Goal: Information Seeking & Learning: Compare options

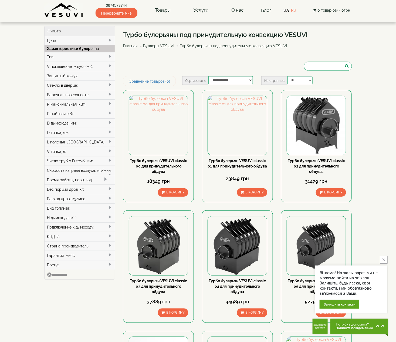
click at [109, 94] on span at bounding box center [110, 94] width 4 height 4
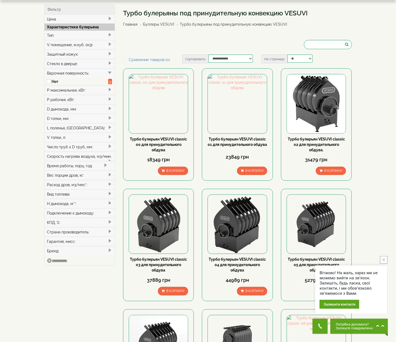
scroll to position [34, 0]
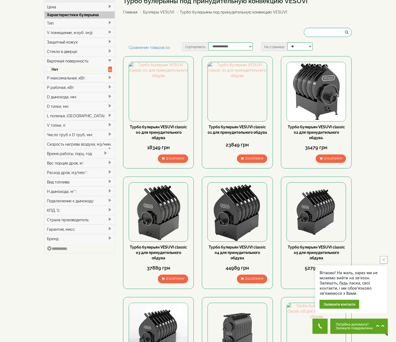
click at [110, 88] on span at bounding box center [110, 87] width 4 height 4
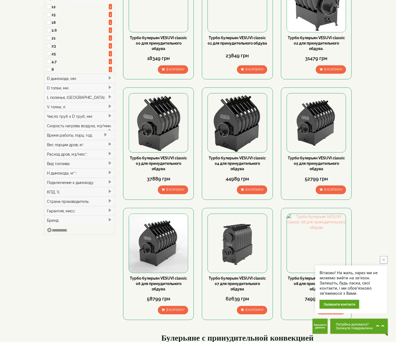
scroll to position [135, 0]
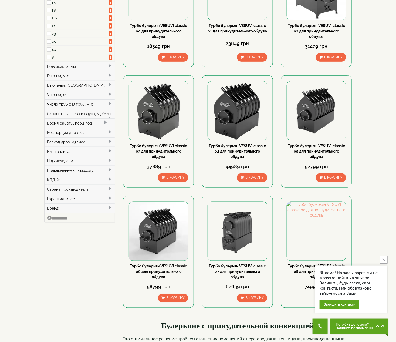
click at [108, 151] on span at bounding box center [110, 151] width 4 height 4
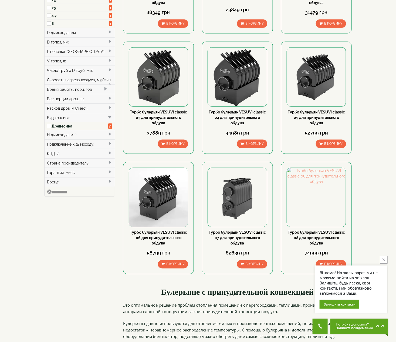
scroll to position [203, 0]
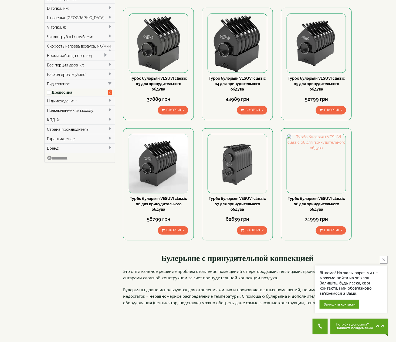
click at [109, 130] on span at bounding box center [110, 129] width 4 height 4
click at [109, 155] on span at bounding box center [110, 155] width 4 height 4
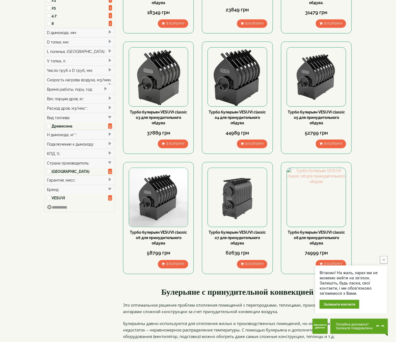
scroll to position [135, 0]
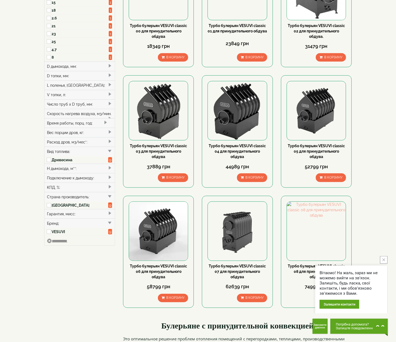
click at [109, 169] on span at bounding box center [110, 168] width 4 height 4
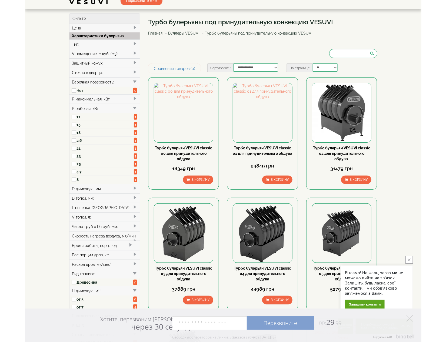
scroll to position [0, 0]
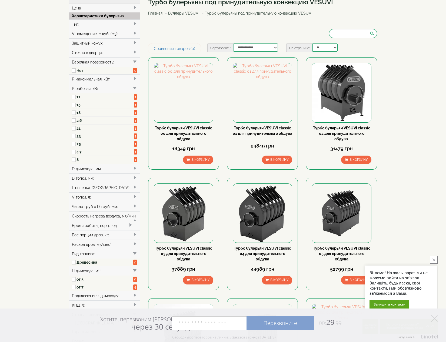
scroll to position [101, 0]
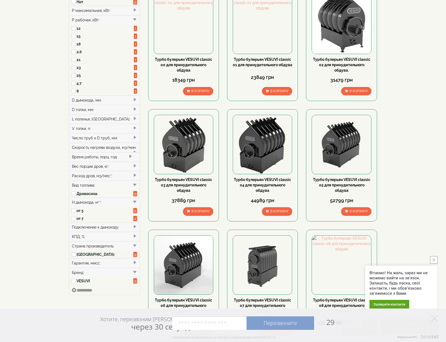
click at [133, 100] on span at bounding box center [135, 99] width 4 height 4
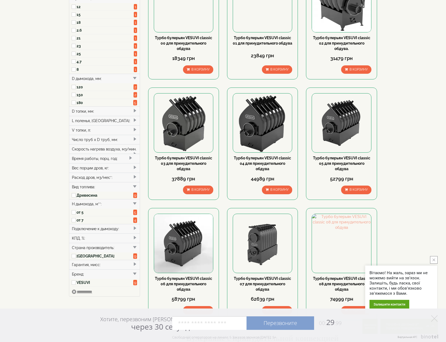
scroll to position [135, 0]
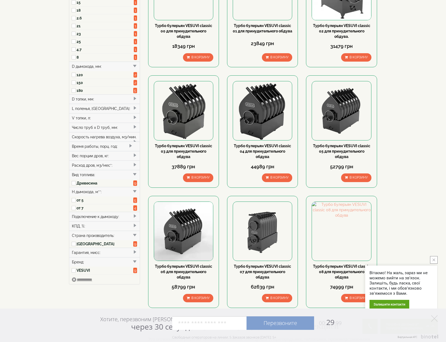
click at [134, 99] on span at bounding box center [135, 98] width 4 height 4
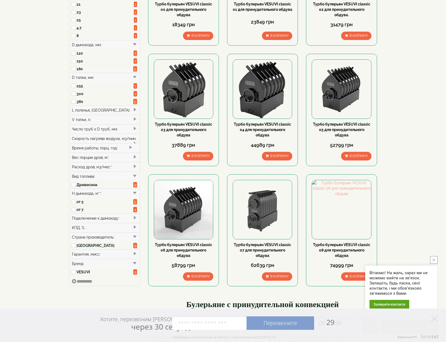
scroll to position [169, 0]
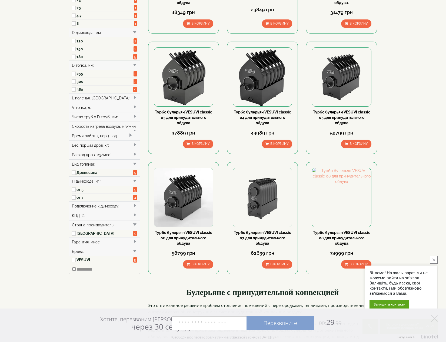
click at [133, 99] on span at bounding box center [135, 97] width 4 height 4
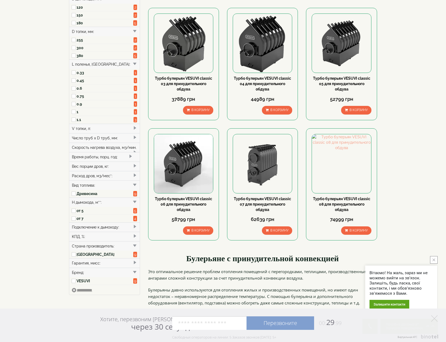
scroll to position [236, 0]
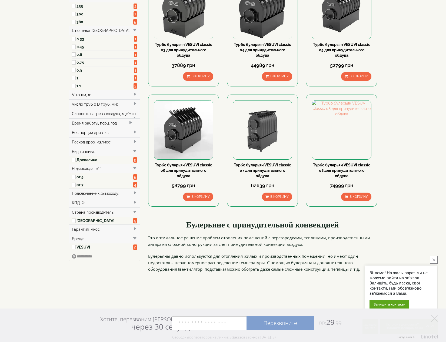
click at [135, 95] on span at bounding box center [135, 94] width 4 height 4
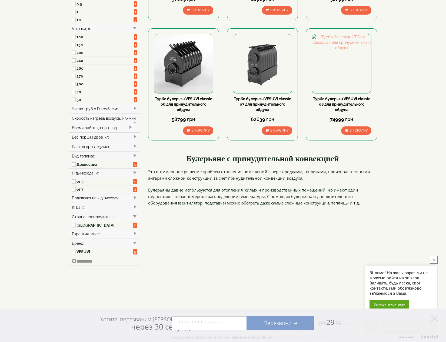
scroll to position [304, 0]
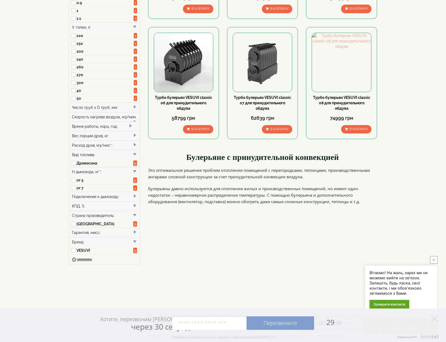
click at [134, 107] on span at bounding box center [135, 107] width 4 height 4
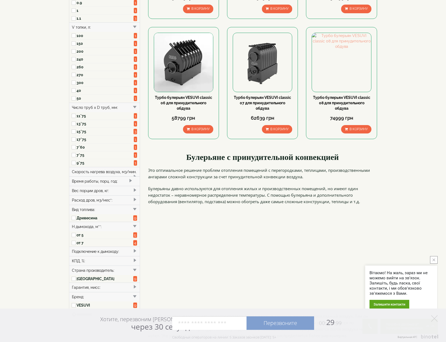
click at [23, 118] on body "Магазин Буллеры VESUVI Мангалы от завода VESUVI Печи для бани и сауны VESUVI Бу…" at bounding box center [223, 246] width 446 height 1101
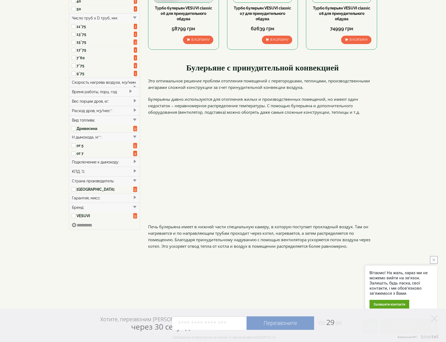
scroll to position [405, 0]
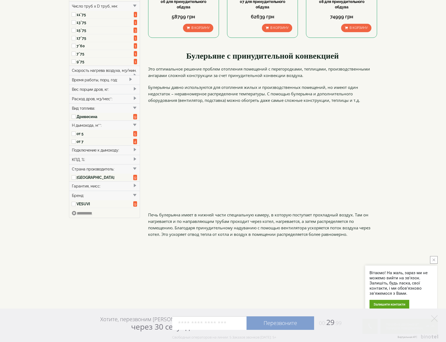
click at [128, 81] on span at bounding box center [130, 79] width 4 height 4
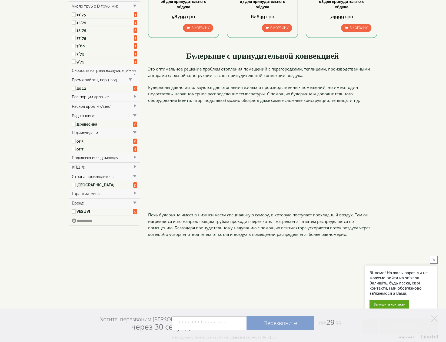
click at [134, 98] on span at bounding box center [135, 96] width 4 height 4
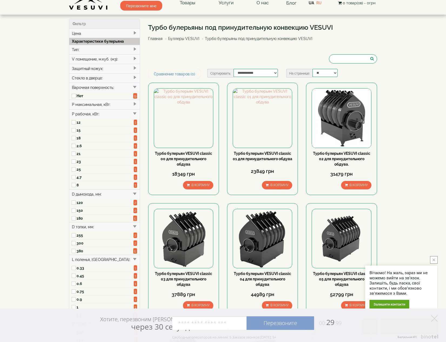
scroll to position [0, 0]
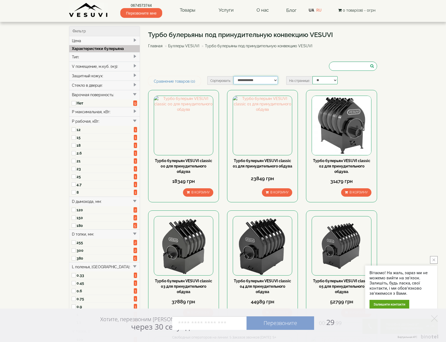
click at [196, 81] on select "**********" at bounding box center [255, 80] width 44 height 8
select select "**********"
click at [196, 76] on select "**********" at bounding box center [255, 80] width 44 height 8
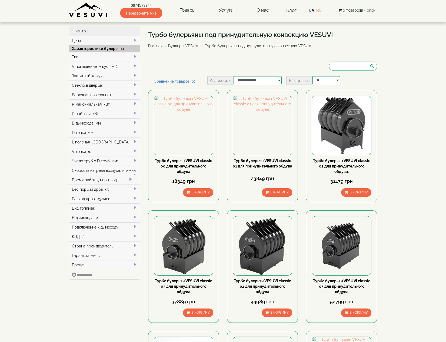
type input "*****"
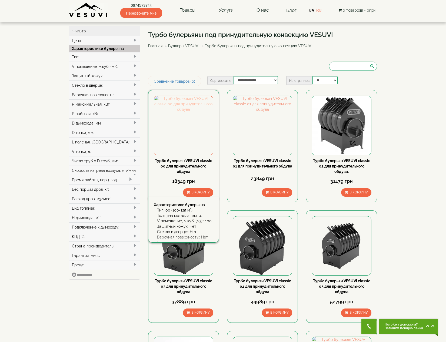
click at [183, 122] on img at bounding box center [183, 125] width 59 height 59
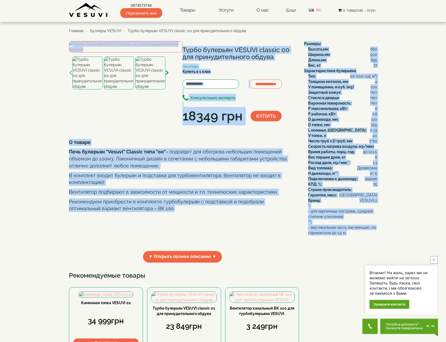
drag, startPoint x: 146, startPoint y: 259, endPoint x: 56, endPoint y: 98, distance: 184.7
click at [56, 98] on body "Магазин Буллеры VESUVI Мангалы от завода VESUVI Печи для бани и сауны VESUVI Бу…" at bounding box center [223, 277] width 446 height 555
copy div "Турбо булерьян VESUVI classic 00 для принудительного обдува На складе Купить в …"
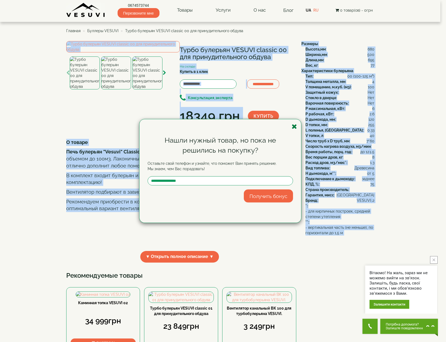
click at [293, 125] on icon "button" at bounding box center [293, 126] width 5 height 7
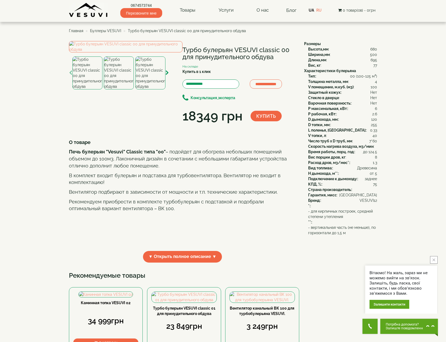
click at [44, 138] on body "Магазин Буллеры VESUVI Мангалы от завода VESUVI Печи для бани и сауны VESUVI Бу…" at bounding box center [223, 277] width 446 height 555
click at [166, 75] on icon "button" at bounding box center [167, 72] width 4 height 5
click at [126, 52] on img at bounding box center [125, 46] width 113 height 11
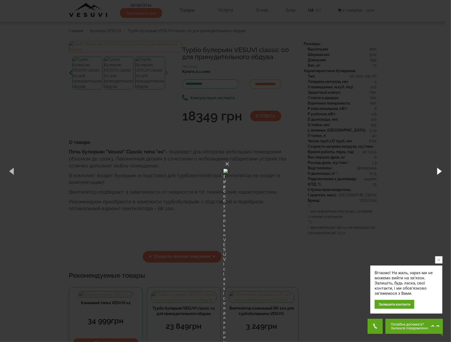
click at [440, 169] on button "button" at bounding box center [439, 171] width 24 height 30
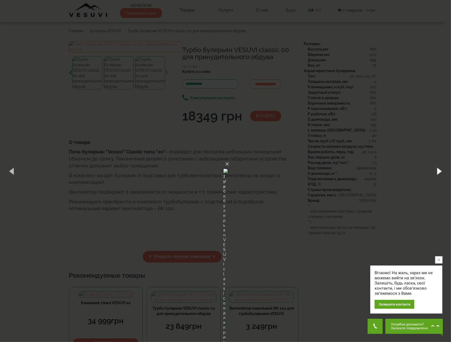
click at [438, 171] on button "button" at bounding box center [439, 171] width 24 height 30
click at [441, 172] on button "button" at bounding box center [439, 171] width 24 height 30
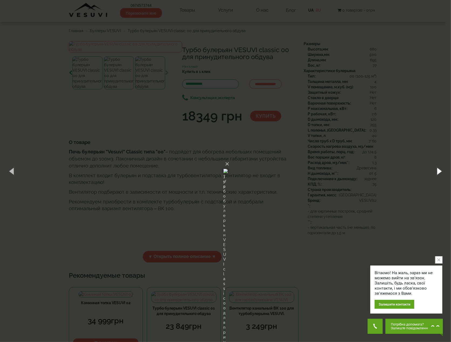
click at [441, 172] on button "button" at bounding box center [439, 171] width 24 height 30
click at [346, 25] on div "× Турбо булерьян VESUVI classic 00 для принудительного обдува. 4 of 4 Loading..." at bounding box center [225, 171] width 451 height 342
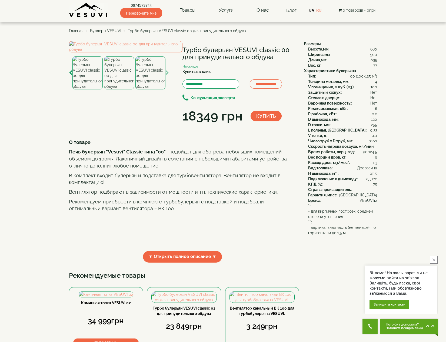
click at [106, 31] on font "Буллеры VESUVI" at bounding box center [105, 31] width 31 height 4
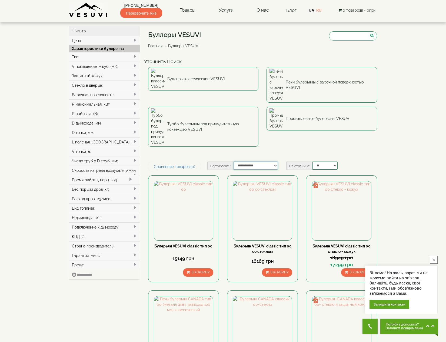
click at [276, 161] on select "**********" at bounding box center [255, 165] width 44 height 8
select select "**********"
click at [234, 161] on select "**********" at bounding box center [255, 165] width 44 height 8
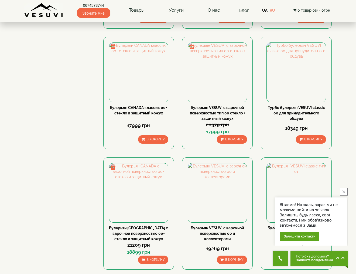
scroll to position [554, 0]
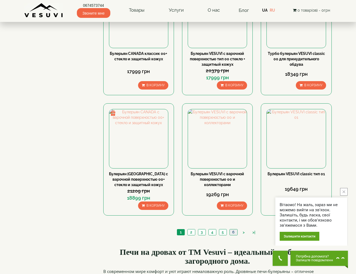
click at [233, 230] on font "6" at bounding box center [233, 232] width 2 height 4
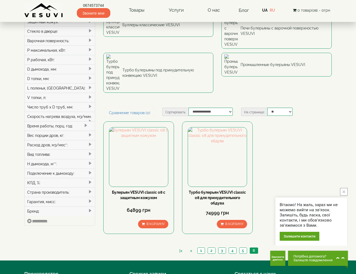
click at [343, 191] on icon "close button" at bounding box center [344, 191] width 3 height 3
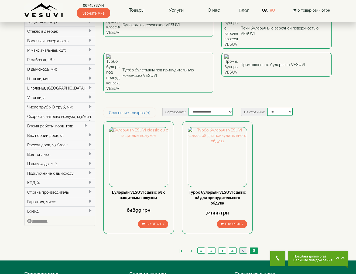
click at [243, 248] on font "5" at bounding box center [243, 250] width 2 height 4
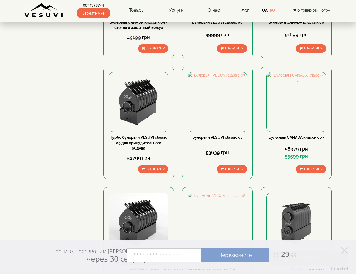
scroll to position [562, 0]
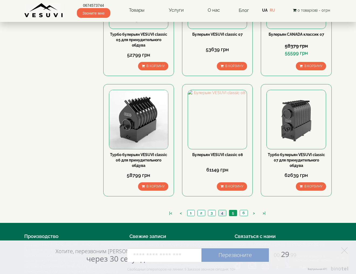
click at [221, 210] on link "4" at bounding box center [223, 213] width 8 height 6
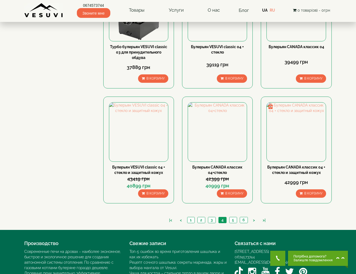
scroll to position [562, 0]
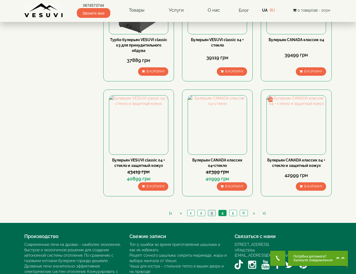
click at [212, 210] on font "3" at bounding box center [212, 212] width 2 height 4
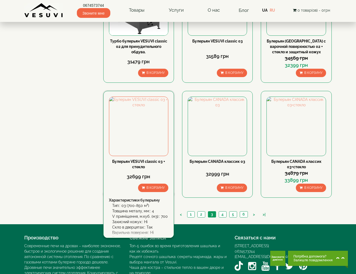
scroll to position [562, 0]
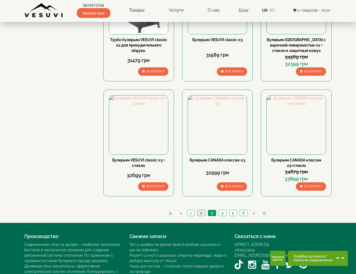
click at [201, 210] on font "2" at bounding box center [201, 212] width 2 height 4
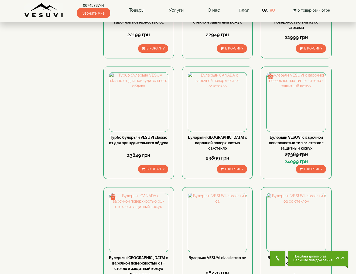
scroll to position [562, 0]
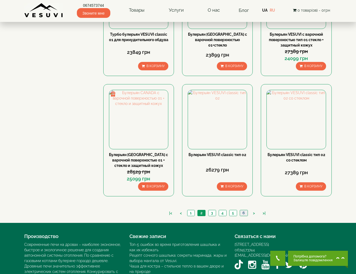
click at [244, 210] on font "6" at bounding box center [244, 212] width 2 height 4
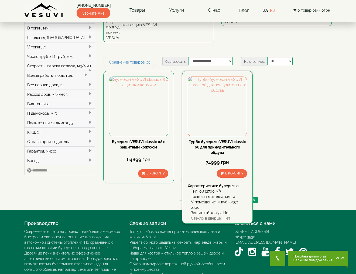
click at [215, 139] on font "Турбо булерьян VESUVI classic 08 для принудительного обдува" at bounding box center [217, 146] width 57 height 15
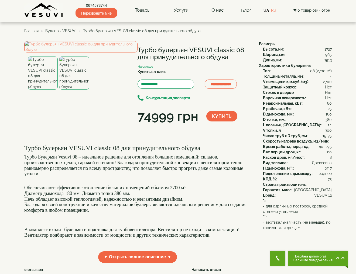
click at [33, 31] on font "Главная" at bounding box center [31, 31] width 14 height 4
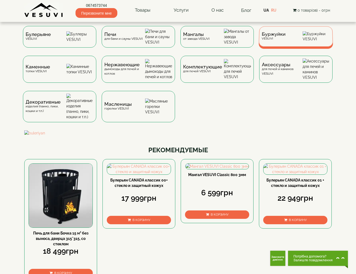
click at [272, 36] on font "Буржуйки" at bounding box center [274, 33] width 24 height 5
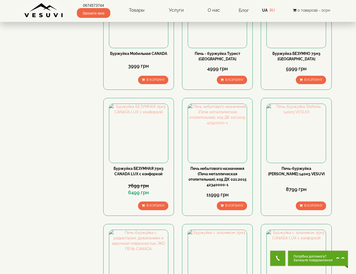
scroll to position [108, 0]
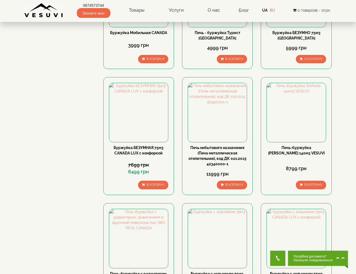
drag, startPoint x: 66, startPoint y: 103, endPoint x: 72, endPoint y: 103, distance: 5.9
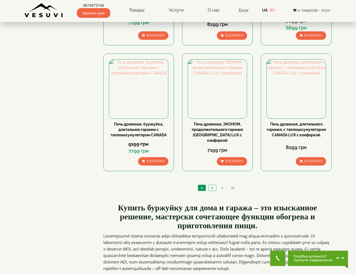
scroll to position [540, 0]
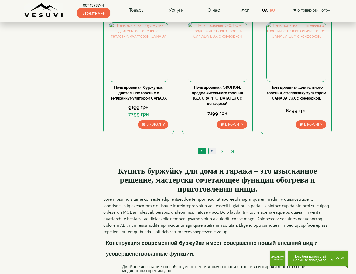
click at [212, 152] on font "2" at bounding box center [212, 151] width 2 height 4
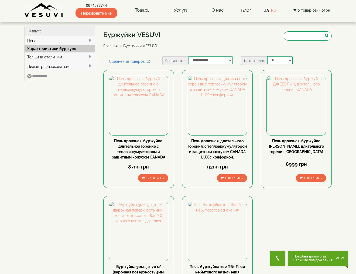
click at [109, 47] on font "Главная" at bounding box center [110, 46] width 14 height 4
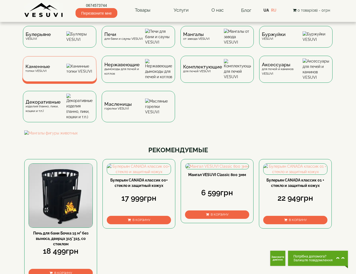
click at [44, 69] on font "Каменные" at bounding box center [37, 66] width 25 height 5
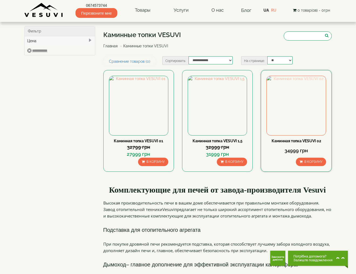
click at [290, 101] on img at bounding box center [296, 105] width 59 height 59
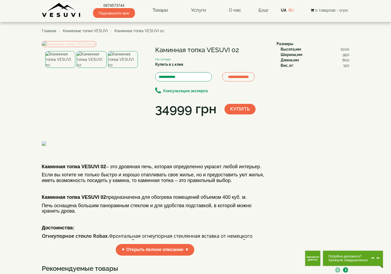
click at [96, 47] on img at bounding box center [69, 44] width 55 height 6
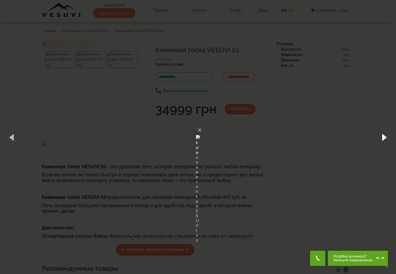
click at [356, 137] on button "button" at bounding box center [384, 137] width 24 height 30
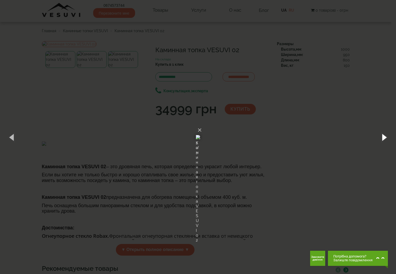
click at [356, 137] on button "button" at bounding box center [384, 137] width 24 height 30
click at [356, 113] on div "× Каминная топка VESUVI 02 2 of 3 Loading..." at bounding box center [198, 137] width 396 height 274
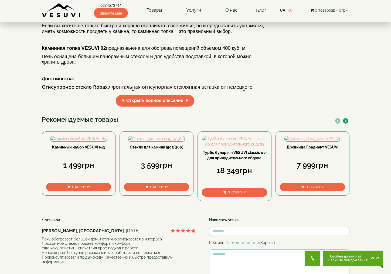
scroll to position [189, 0]
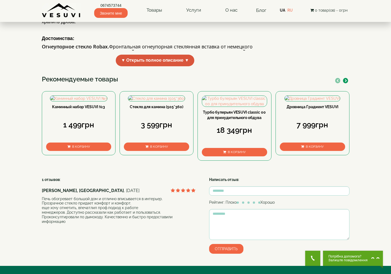
click at [187, 63] on font "▼ Открыть полное описание ▼" at bounding box center [155, 60] width 68 height 5
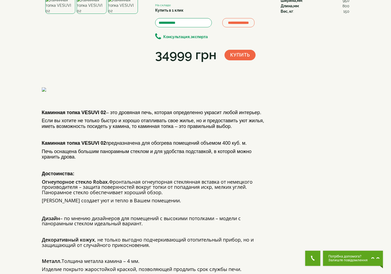
scroll to position [0, 0]
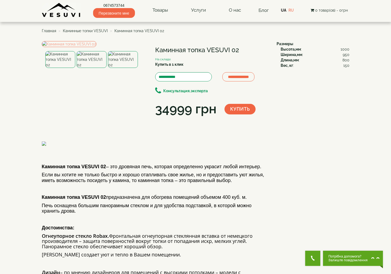
click at [53, 32] on font "Главная" at bounding box center [49, 31] width 14 height 4
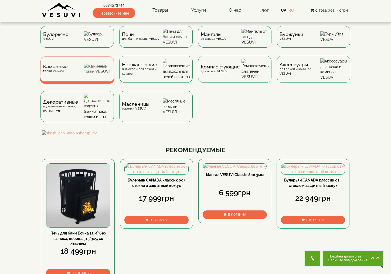
click at [61, 69] on font "Каменные" at bounding box center [55, 66] width 25 height 5
